Goal: Transaction & Acquisition: Purchase product/service

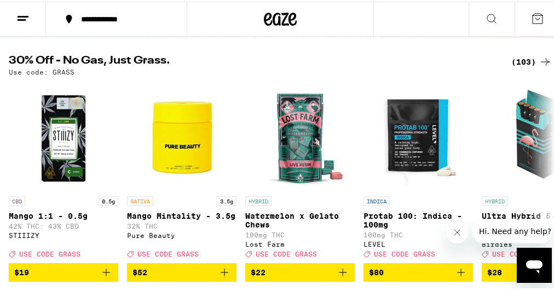
scroll to position [123, 0]
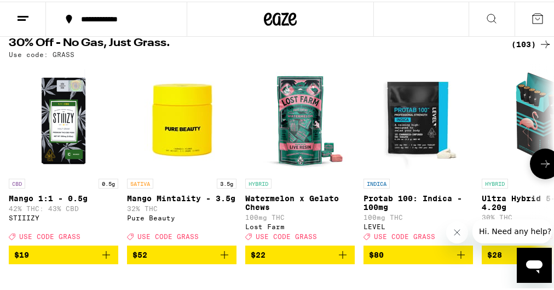
click at [539, 163] on icon at bounding box center [545, 161] width 13 height 13
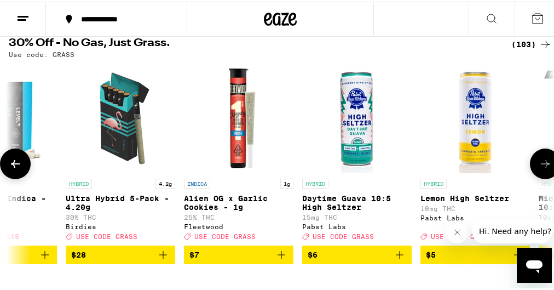
scroll to position [0, 417]
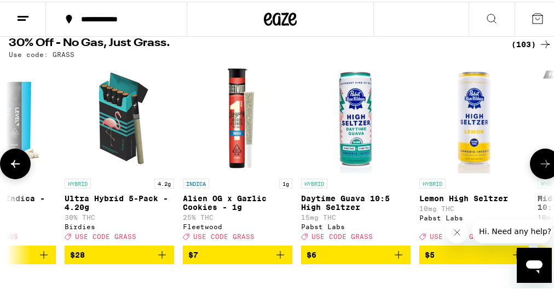
click at [540, 165] on icon at bounding box center [545, 161] width 13 height 13
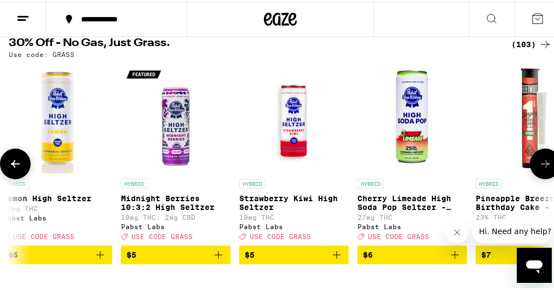
click at [540, 165] on icon at bounding box center [545, 161] width 13 height 13
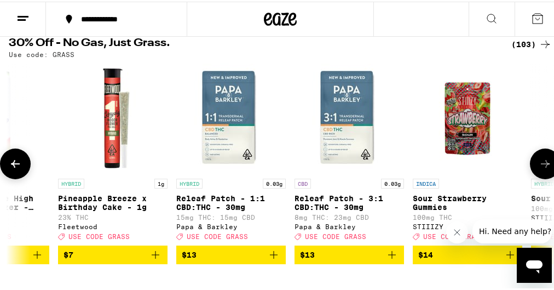
click at [540, 165] on icon at bounding box center [545, 161] width 13 height 13
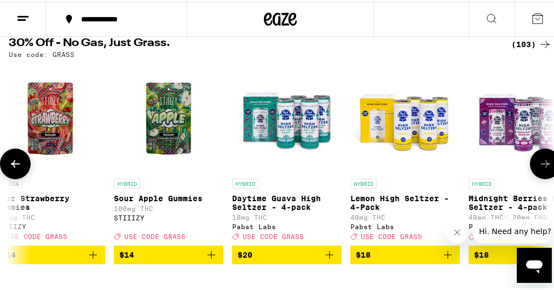
click at [540, 165] on icon at bounding box center [545, 161] width 13 height 13
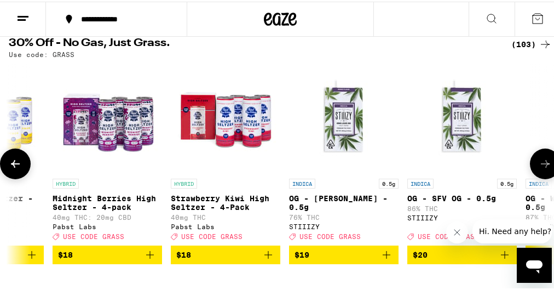
click at [540, 165] on icon at bounding box center [545, 161] width 13 height 13
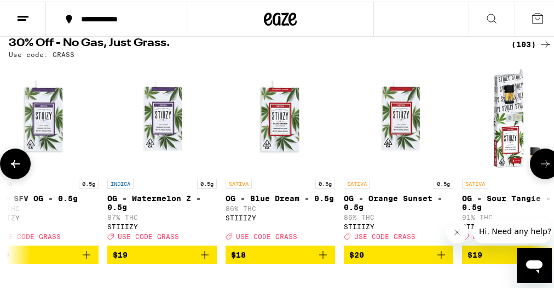
click at [540, 165] on icon at bounding box center [545, 161] width 13 height 13
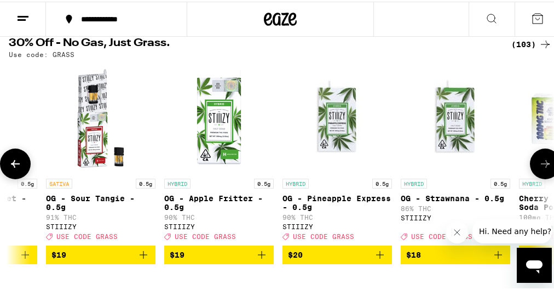
scroll to position [0, 2919]
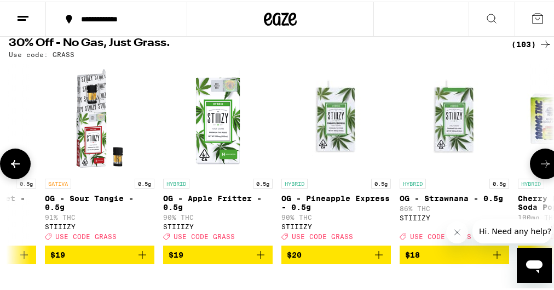
click at [540, 165] on icon at bounding box center [545, 161] width 13 height 13
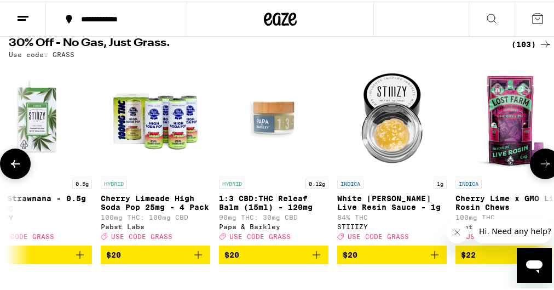
click at [540, 165] on icon at bounding box center [545, 161] width 13 height 13
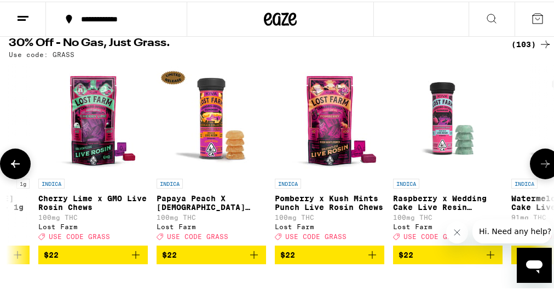
click at [540, 165] on icon at bounding box center [545, 161] width 13 height 13
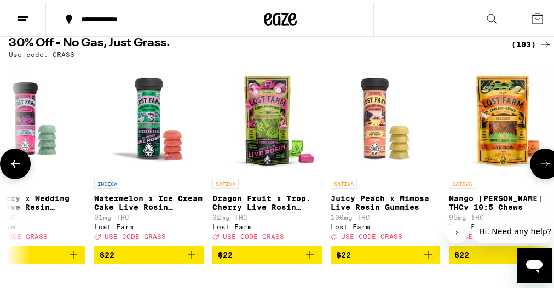
click at [540, 165] on icon at bounding box center [545, 161] width 13 height 13
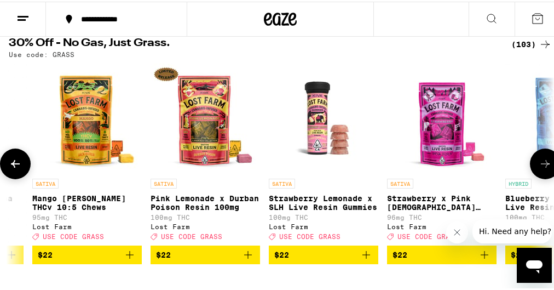
click at [540, 165] on icon at bounding box center [545, 161] width 13 height 13
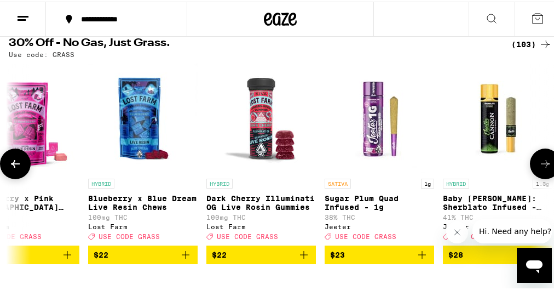
click at [540, 165] on icon at bounding box center [545, 161] width 13 height 13
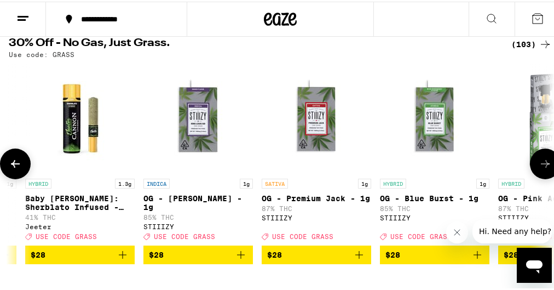
click at [540, 165] on icon at bounding box center [545, 161] width 13 height 13
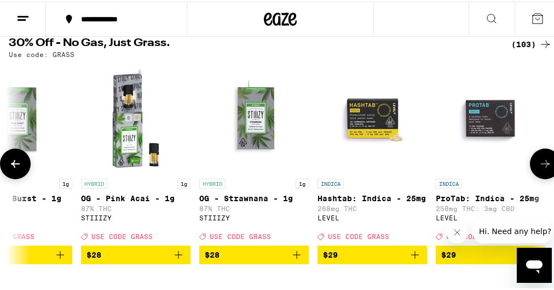
click at [540, 165] on icon at bounding box center [545, 161] width 13 height 13
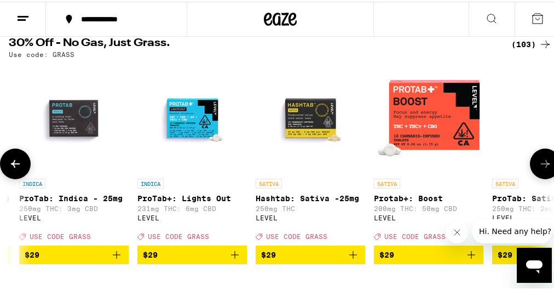
click at [540, 165] on icon at bounding box center [545, 161] width 13 height 13
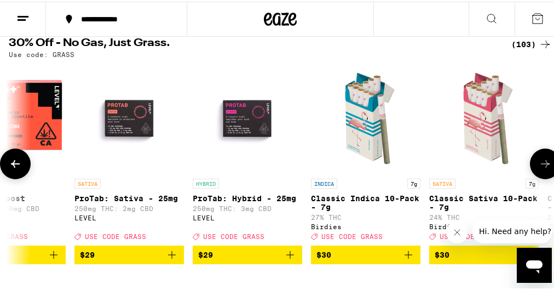
click at [540, 165] on icon at bounding box center [545, 161] width 13 height 13
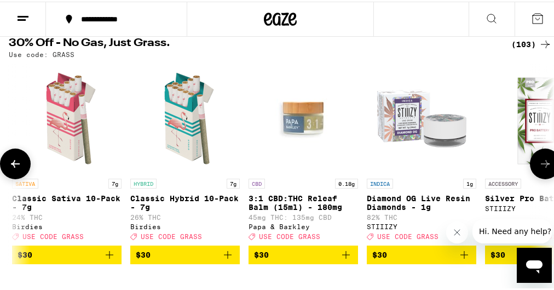
click at [540, 165] on icon at bounding box center [545, 161] width 13 height 13
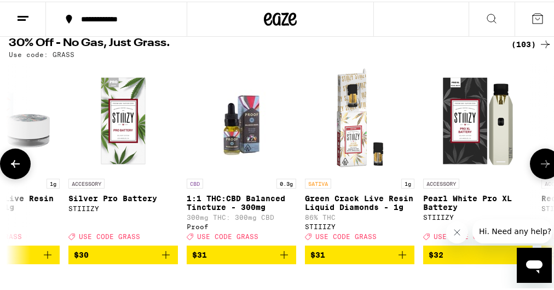
scroll to position [0, 7507]
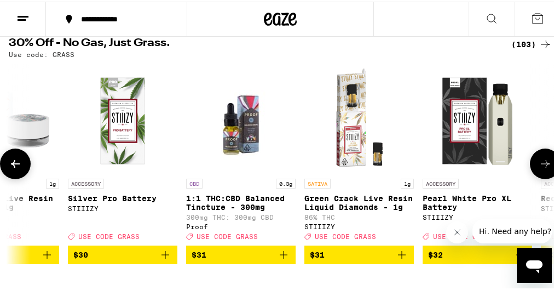
click at [539, 164] on icon at bounding box center [545, 161] width 13 height 13
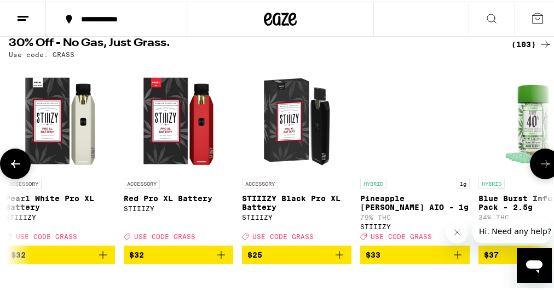
click at [539, 164] on icon at bounding box center [545, 161] width 13 height 13
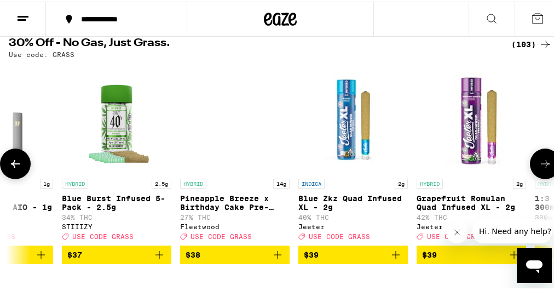
scroll to position [0, 8341]
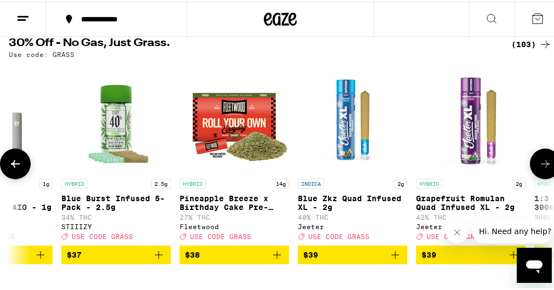
click at [539, 164] on icon at bounding box center [545, 161] width 13 height 13
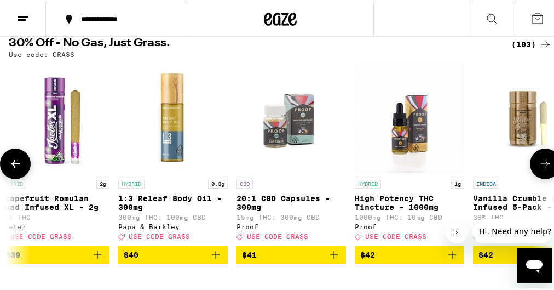
scroll to position [0, 8758]
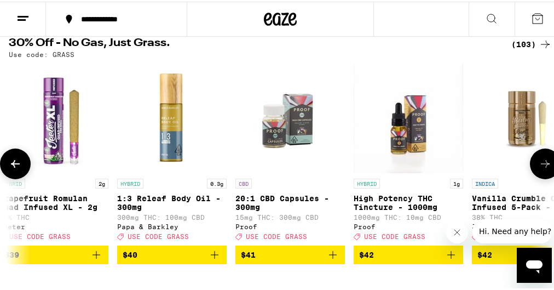
click at [539, 164] on icon at bounding box center [545, 161] width 13 height 13
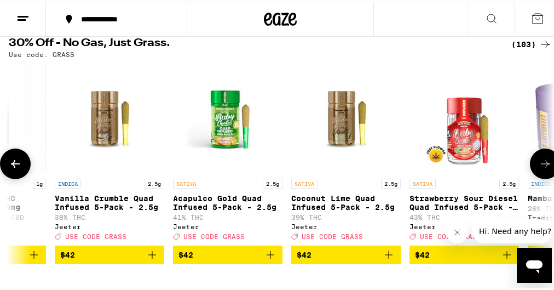
click at [539, 164] on icon at bounding box center [545, 161] width 13 height 13
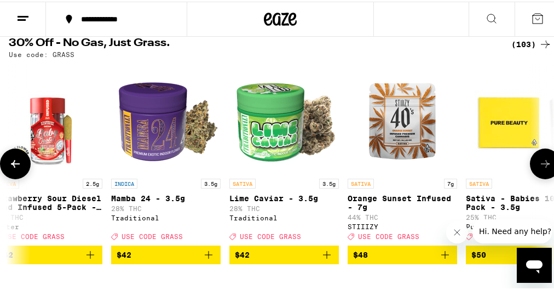
scroll to position [0, 9592]
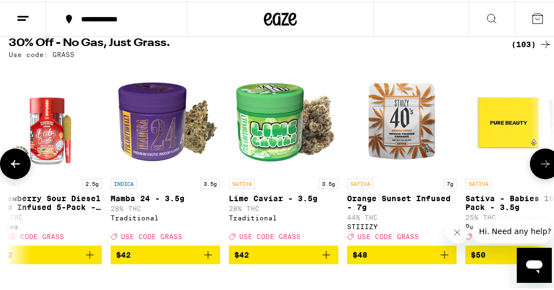
click at [539, 160] on icon at bounding box center [545, 161] width 13 height 13
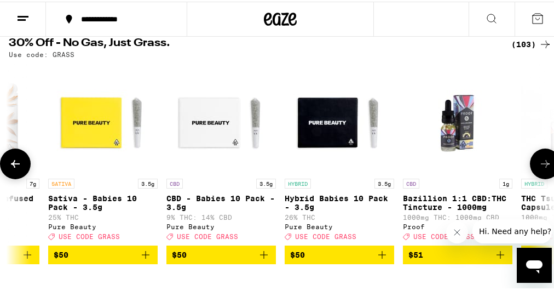
click at [539, 161] on icon at bounding box center [545, 161] width 13 height 13
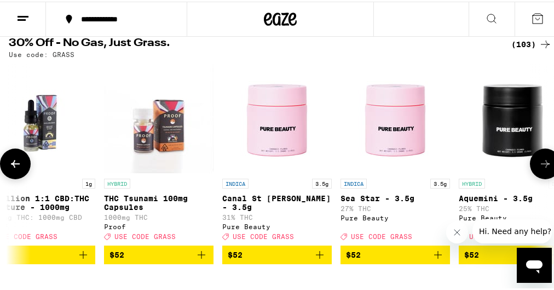
click at [539, 161] on icon at bounding box center [545, 161] width 13 height 13
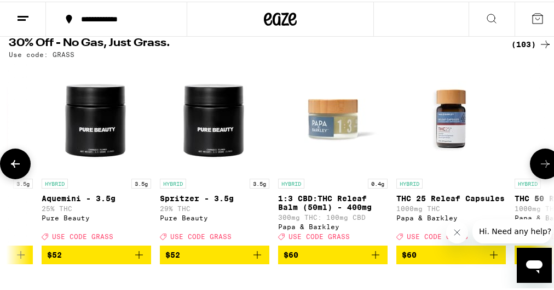
click at [539, 161] on icon at bounding box center [545, 161] width 13 height 13
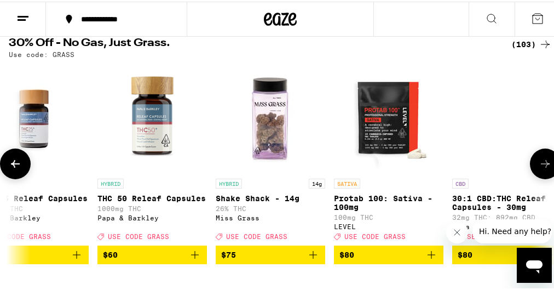
click at [539, 161] on icon at bounding box center [545, 161] width 13 height 13
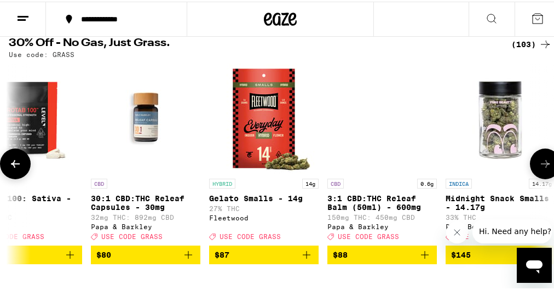
scroll to position [0, 11641]
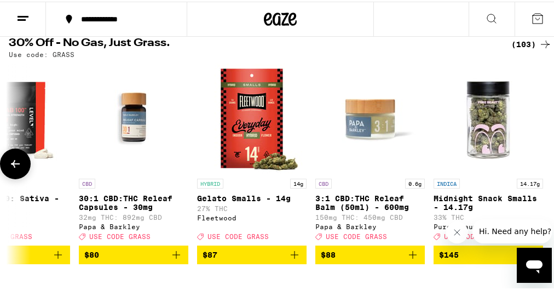
click at [539, 161] on div at bounding box center [545, 162] width 31 height 31
click at [20, 169] on icon at bounding box center [15, 161] width 13 height 13
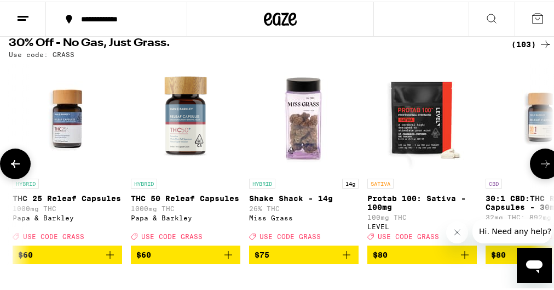
click at [20, 169] on icon at bounding box center [15, 161] width 13 height 13
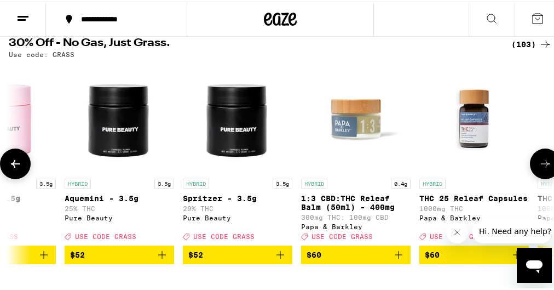
click at [20, 169] on icon at bounding box center [15, 161] width 13 height 13
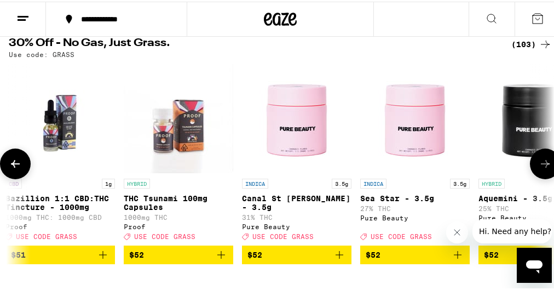
click at [20, 169] on icon at bounding box center [15, 161] width 13 height 13
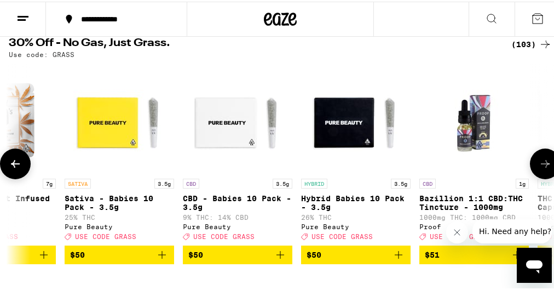
click at [20, 169] on icon at bounding box center [15, 161] width 13 height 13
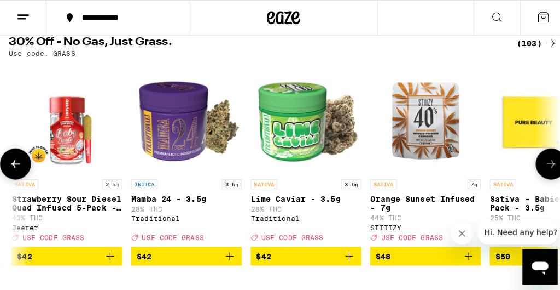
scroll to position [0, 9573]
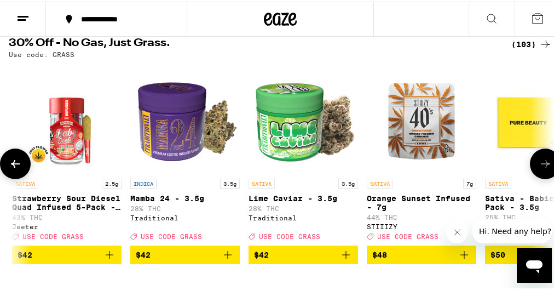
click at [399, 110] on img "Open page for Orange Sunset Infused - 7g from STIIIZY" at bounding box center [421, 116] width 109 height 109
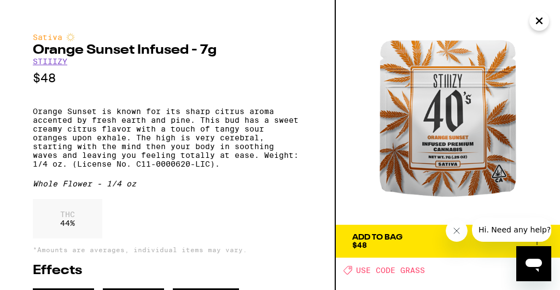
click at [421, 234] on span "Add To Bag $48" at bounding box center [448, 240] width 192 height 15
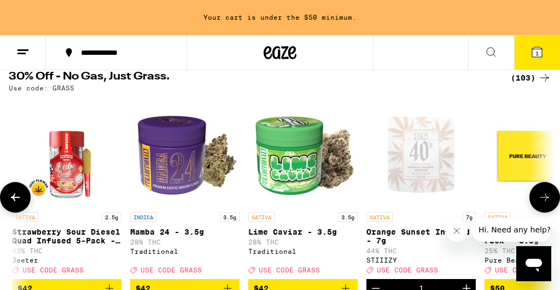
scroll to position [158, 0]
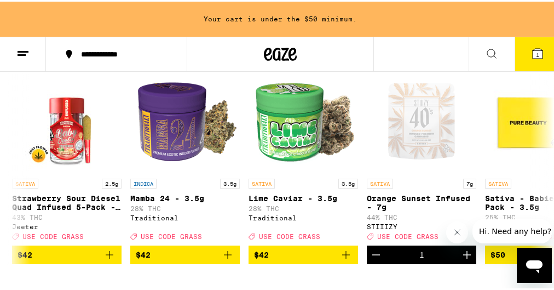
click at [528, 60] on button "1" at bounding box center [537, 53] width 46 height 34
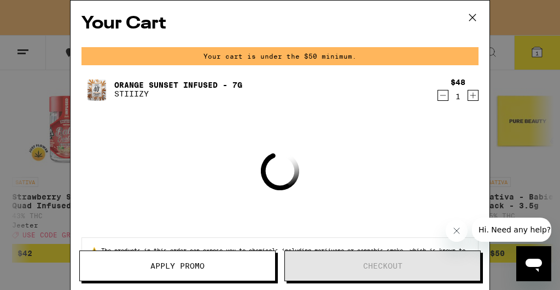
click at [470, 99] on icon "Increment" at bounding box center [474, 95] width 10 height 13
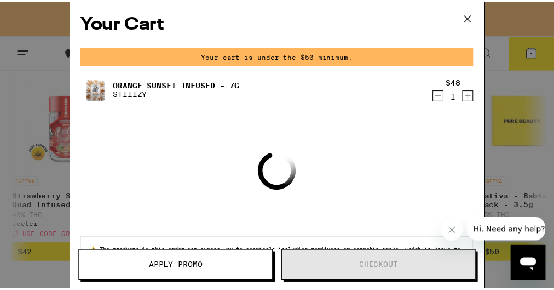
scroll to position [123, 0]
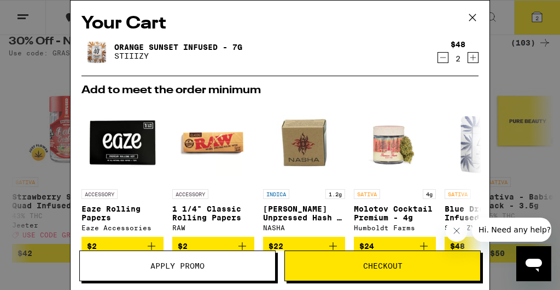
click at [471, 18] on icon at bounding box center [473, 17] width 16 height 16
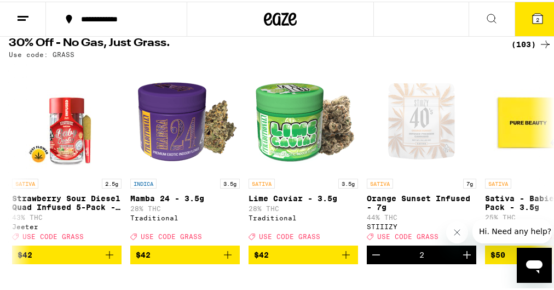
click at [525, 10] on button "2" at bounding box center [537, 18] width 46 height 34
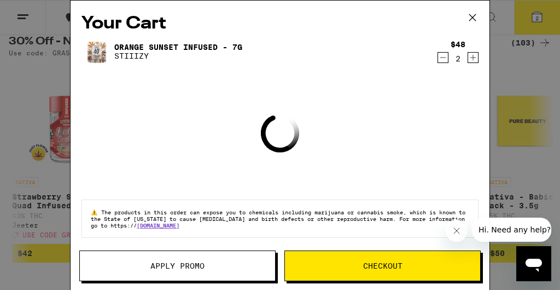
click at [227, 263] on span "Apply Promo" at bounding box center [177, 266] width 195 height 8
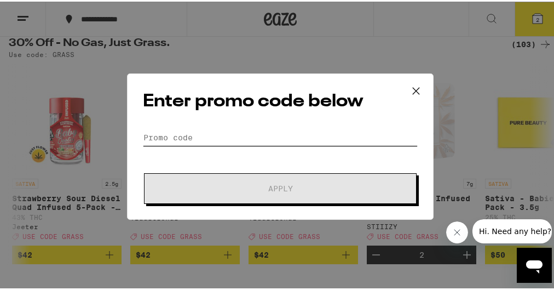
click at [229, 141] on input "Promo Code" at bounding box center [280, 136] width 275 height 16
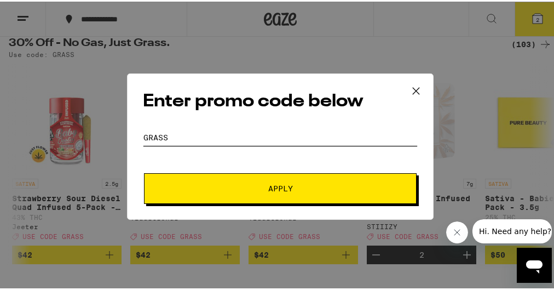
type input "grass"
click at [238, 182] on button "Apply" at bounding box center [280, 186] width 273 height 31
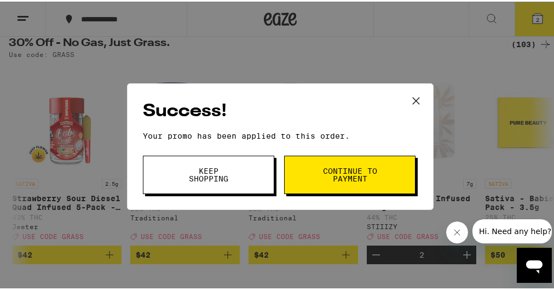
click at [318, 181] on button "Continue to payment" at bounding box center [349, 173] width 131 height 38
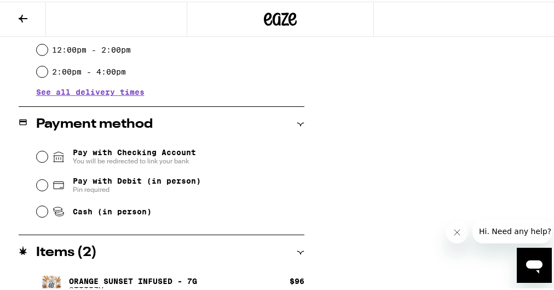
scroll to position [403, 0]
click at [95, 190] on span "Pin required" at bounding box center [137, 187] width 128 height 9
click at [48, 188] on input "Pay with Debit (in person) Pin required" at bounding box center [42, 182] width 11 height 11
radio input "true"
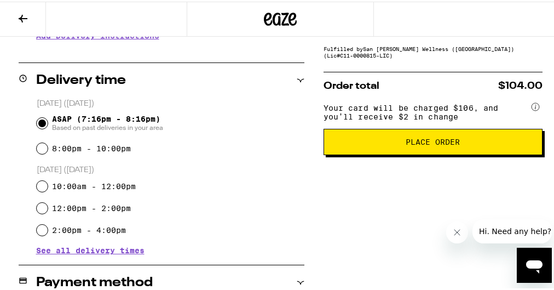
scroll to position [228, 0]
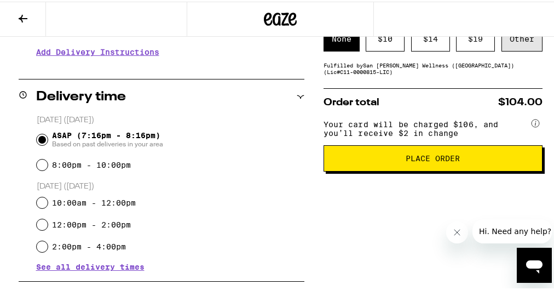
click at [518, 38] on div "Other" at bounding box center [521, 37] width 41 height 25
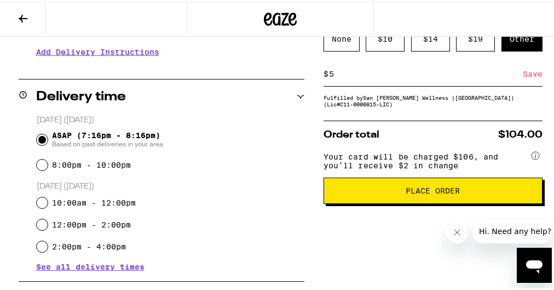
type input "5"
click at [527, 78] on div "Save" at bounding box center [533, 72] width 20 height 24
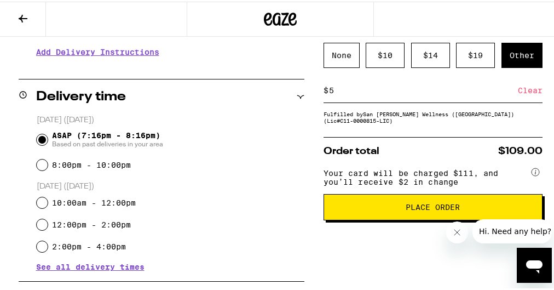
click at [432, 209] on span "Place Order" at bounding box center [433, 205] width 54 height 8
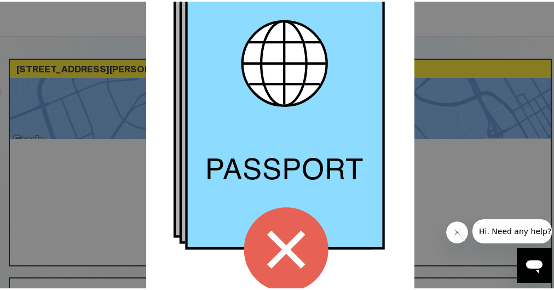
scroll to position [180, 0]
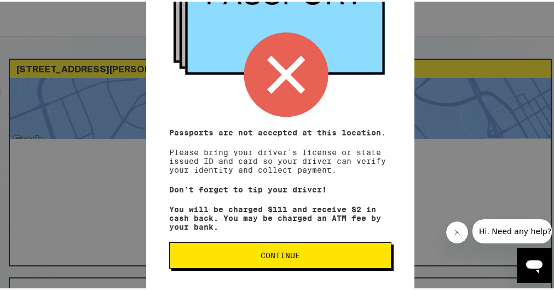
click at [307, 262] on button "Continue" at bounding box center [280, 253] width 222 height 26
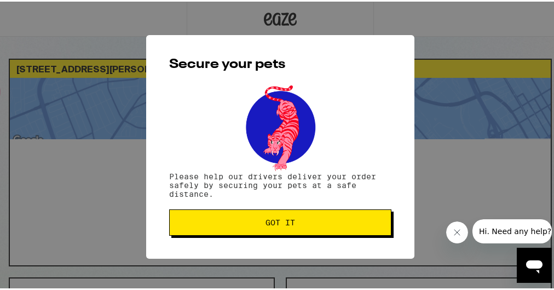
click at [319, 228] on button "Got it" at bounding box center [280, 220] width 222 height 26
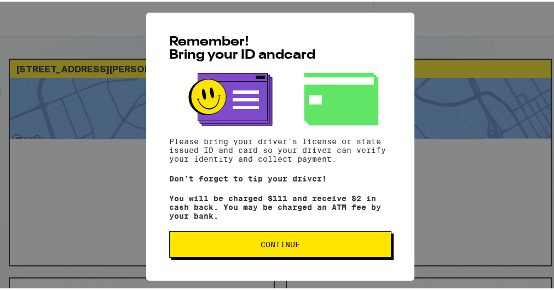
click at [253, 252] on button "Continue" at bounding box center [280, 242] width 222 height 26
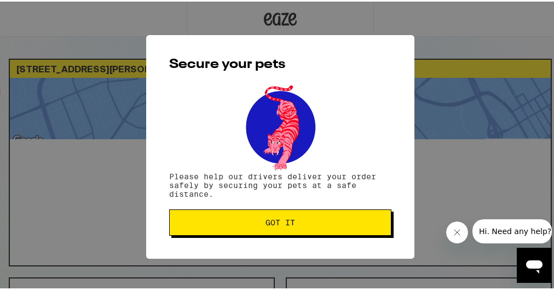
click at [267, 239] on div "Secure your pets Please help our drivers deliver your order safely by securing …" at bounding box center [280, 144] width 268 height 223
click at [279, 229] on button "Got it" at bounding box center [280, 220] width 222 height 26
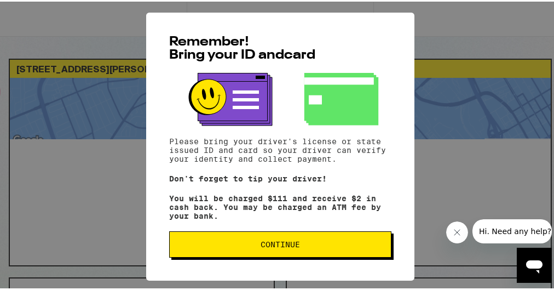
click at [265, 246] on span "Continue" at bounding box center [280, 243] width 39 height 8
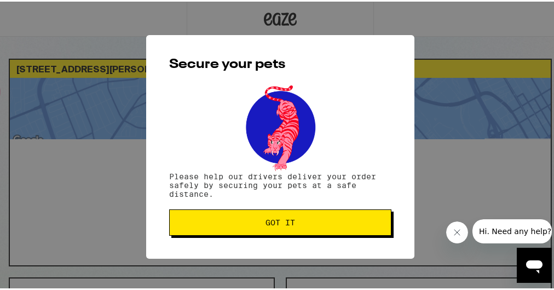
click at [288, 227] on button "Got it" at bounding box center [280, 220] width 222 height 26
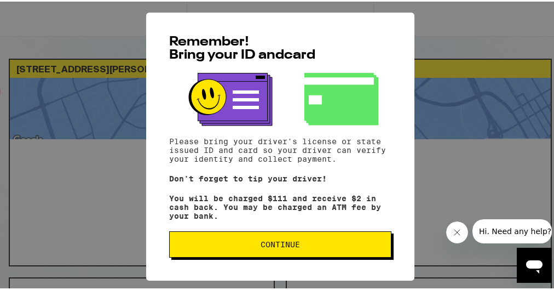
click at [272, 246] on span "Continue" at bounding box center [280, 243] width 39 height 8
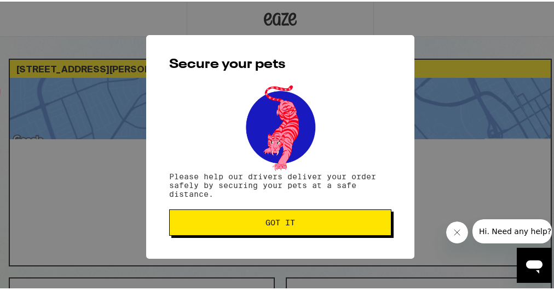
click at [284, 224] on span "Got it" at bounding box center [280, 221] width 30 height 8
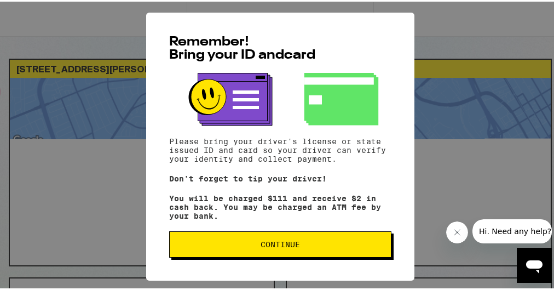
click at [277, 242] on span "Continue" at bounding box center [280, 243] width 39 height 8
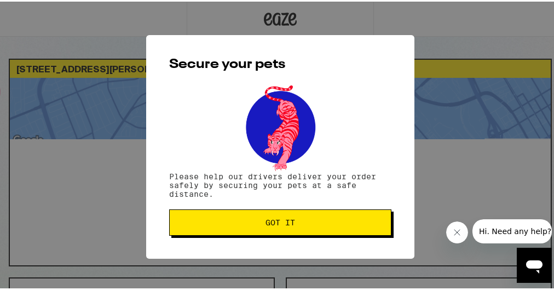
click at [285, 229] on button "Got it" at bounding box center [280, 220] width 222 height 26
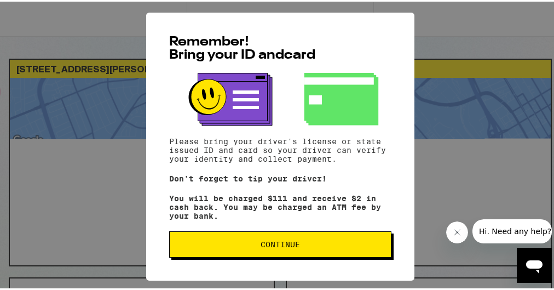
click at [219, 231] on div "Remember! Bring your ID and card Please bring your driver's license or state is…" at bounding box center [280, 145] width 268 height 268
click at [222, 243] on span "Continue" at bounding box center [280, 243] width 204 height 8
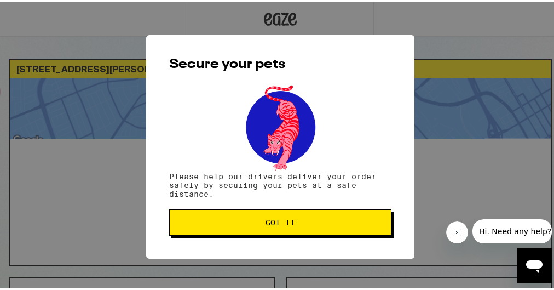
click at [232, 227] on button "Got it" at bounding box center [280, 220] width 222 height 26
